Goal: Find specific page/section

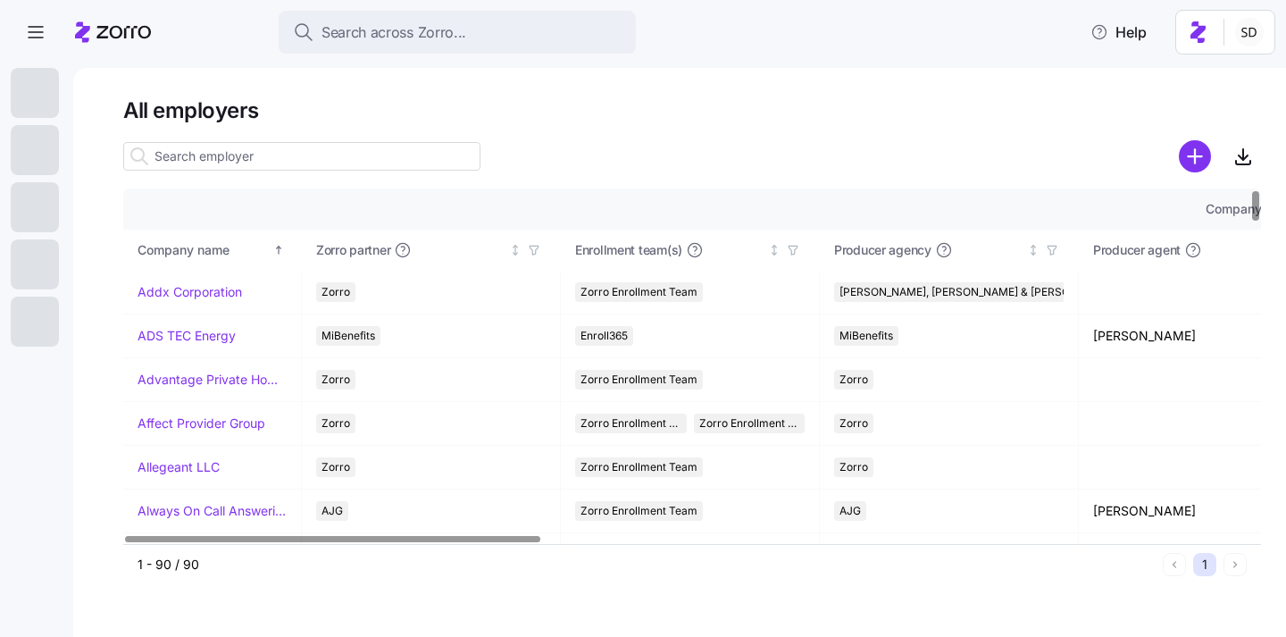
click at [204, 159] on input at bounding box center [301, 156] width 357 height 29
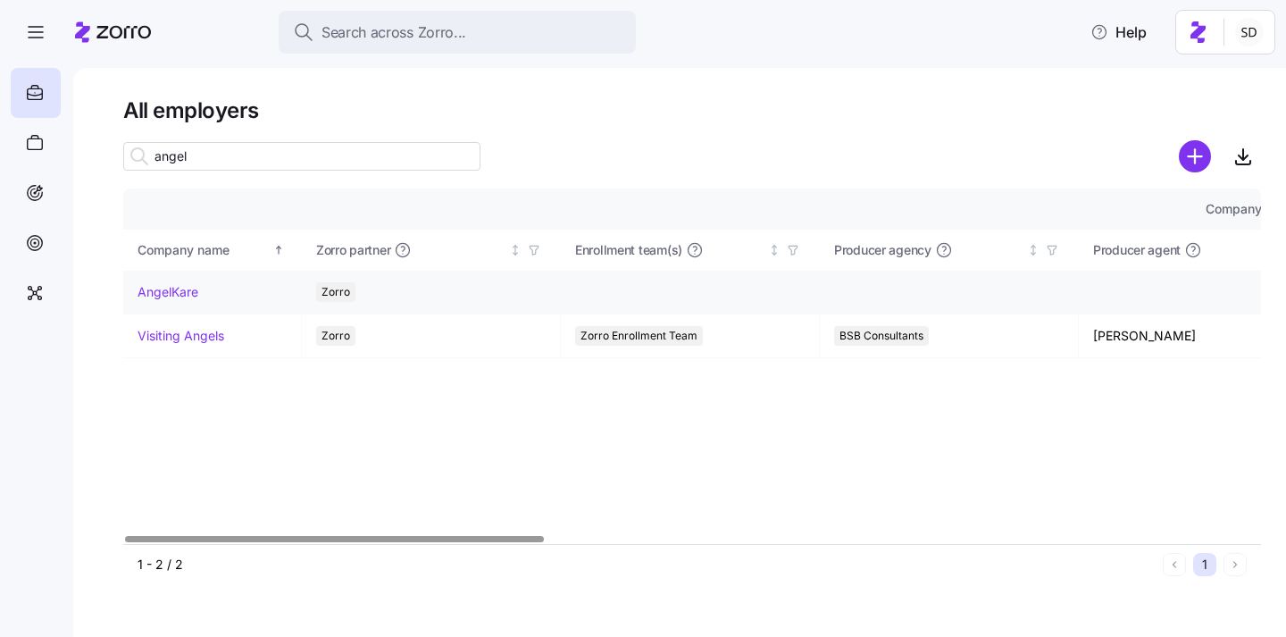
type input "angel"
click at [146, 288] on link "AngelKare" at bounding box center [167, 292] width 61 height 18
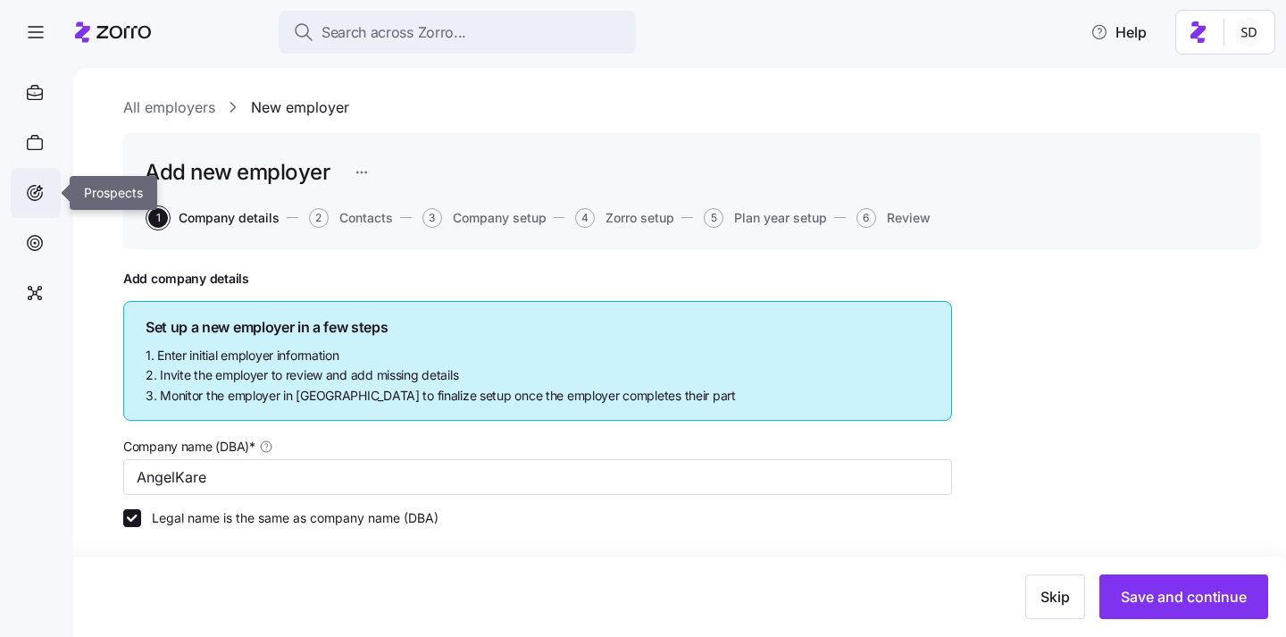
click at [41, 197] on icon at bounding box center [35, 192] width 20 height 21
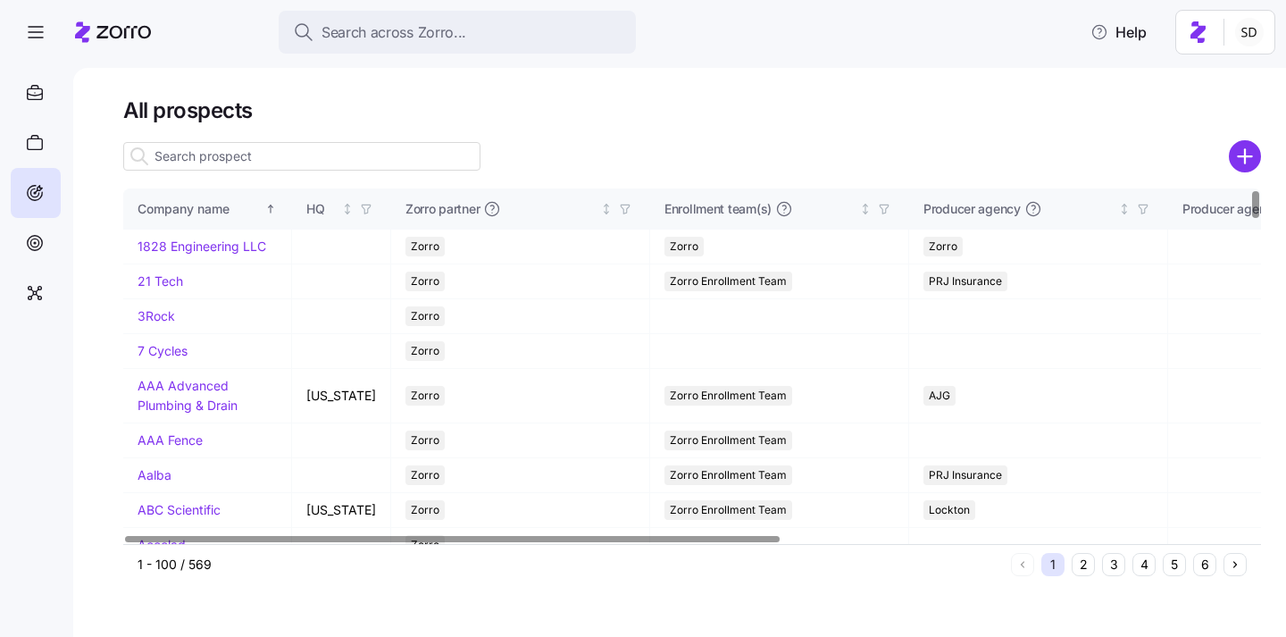
click at [231, 150] on input at bounding box center [301, 156] width 357 height 29
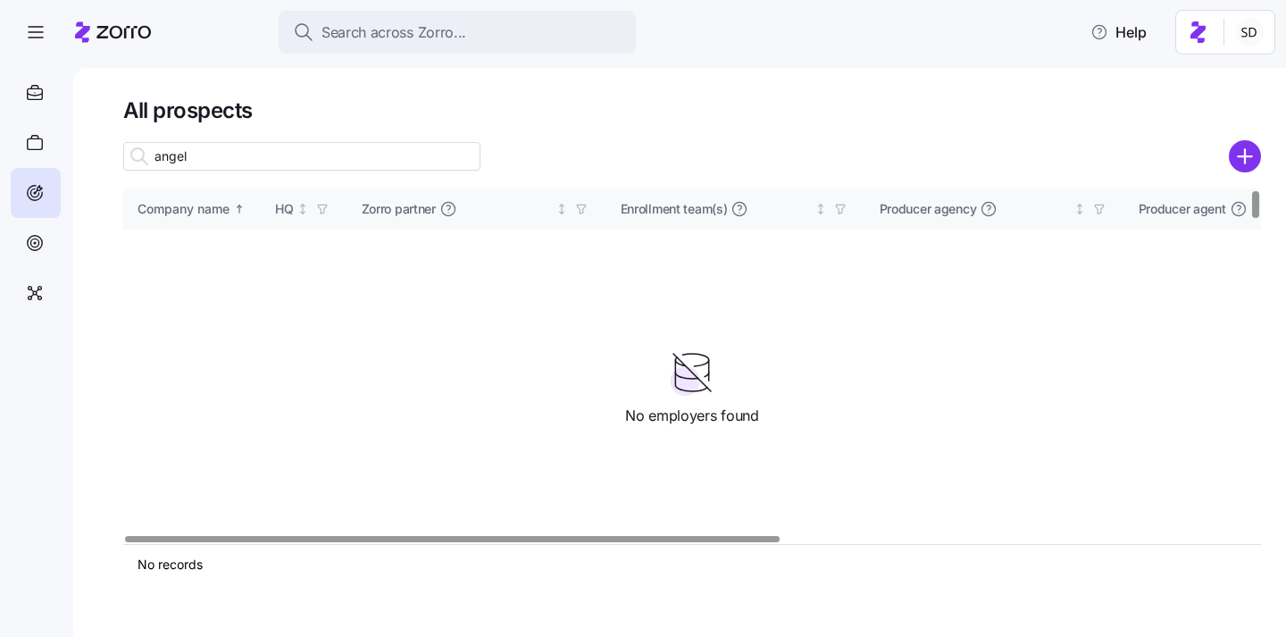
click at [231, 150] on input "angel" at bounding box center [301, 156] width 357 height 29
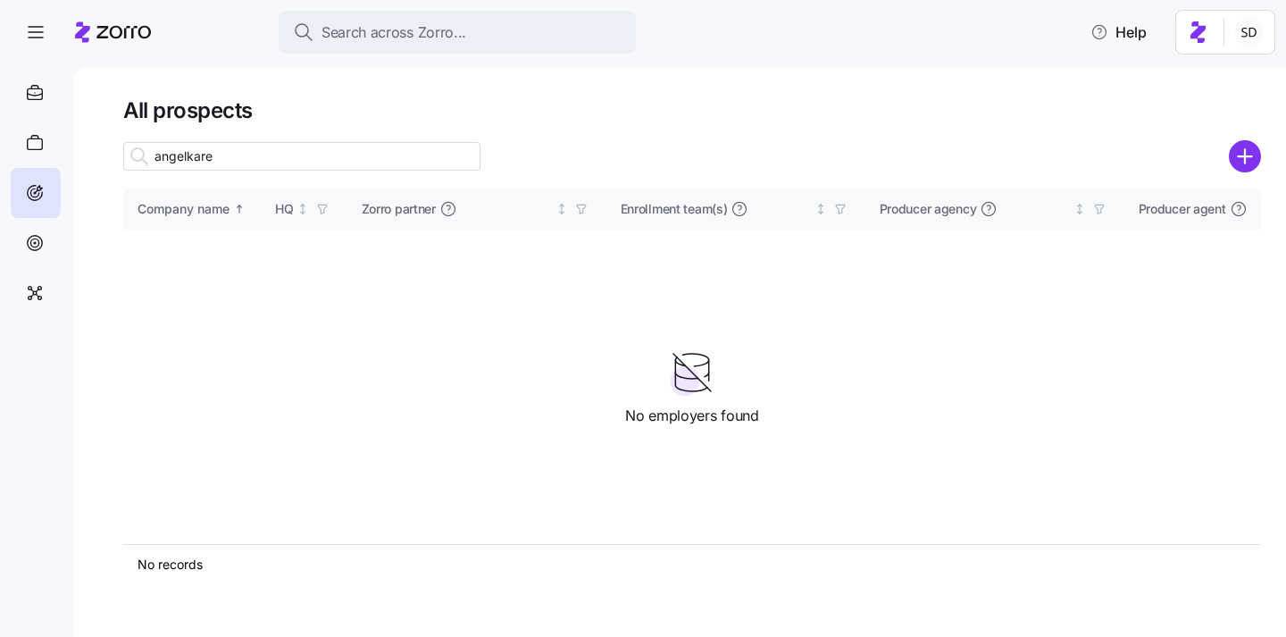
click at [232, 160] on input "angelkare" at bounding box center [301, 156] width 357 height 29
type input "angel"
